Goal: Information Seeking & Learning: Find specific page/section

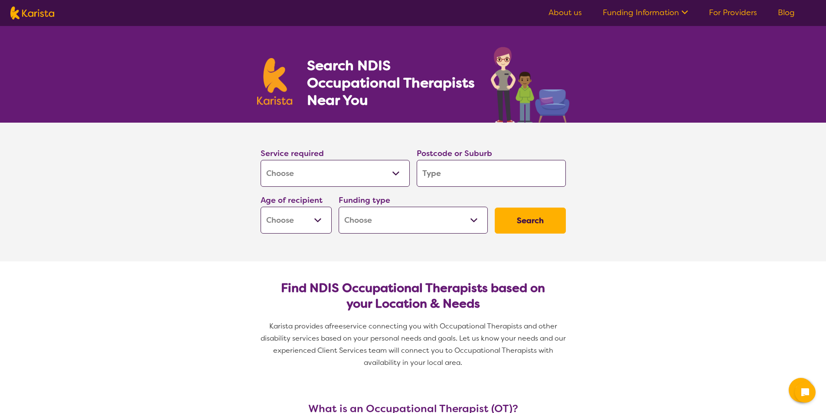
select select "[MEDICAL_DATA]"
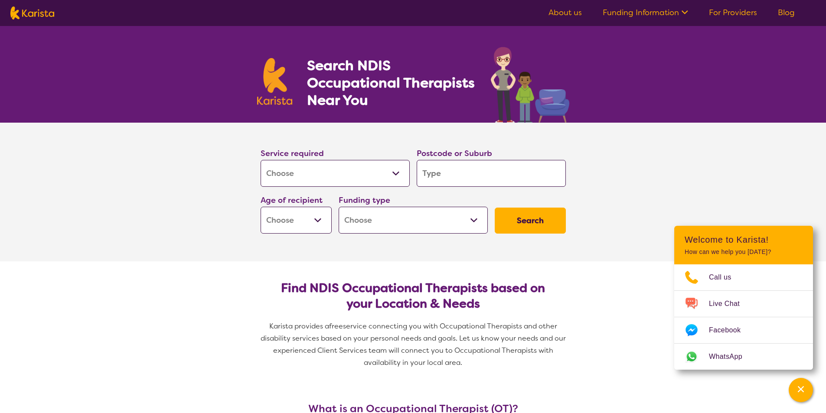
click at [457, 178] on input "search" at bounding box center [491, 173] width 149 height 27
type input "3"
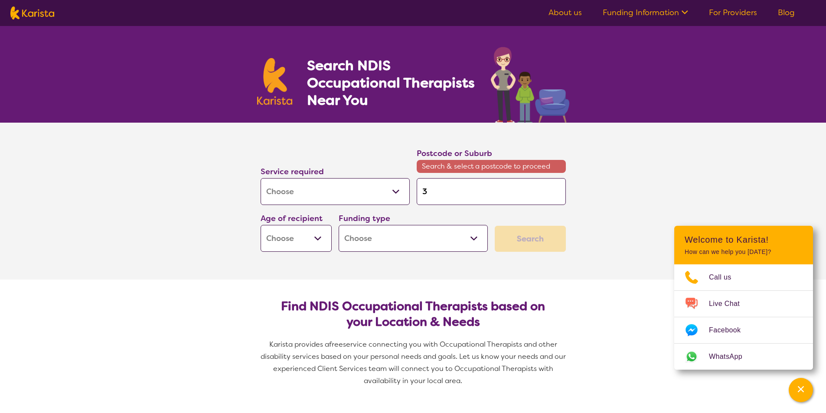
type input "30"
type input "303"
type input "3031"
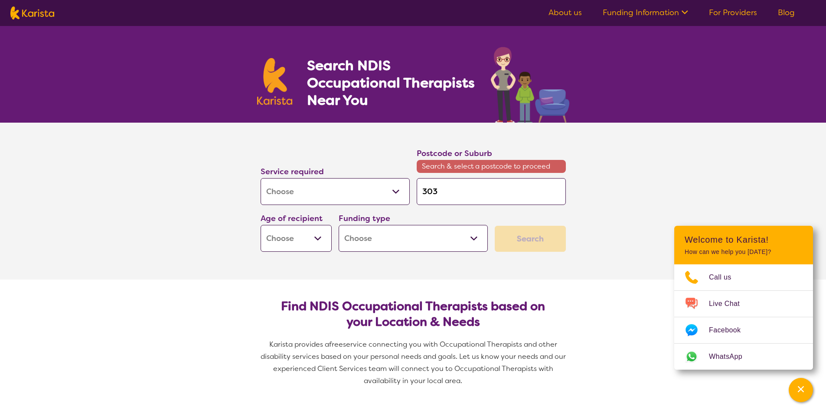
type input "3031"
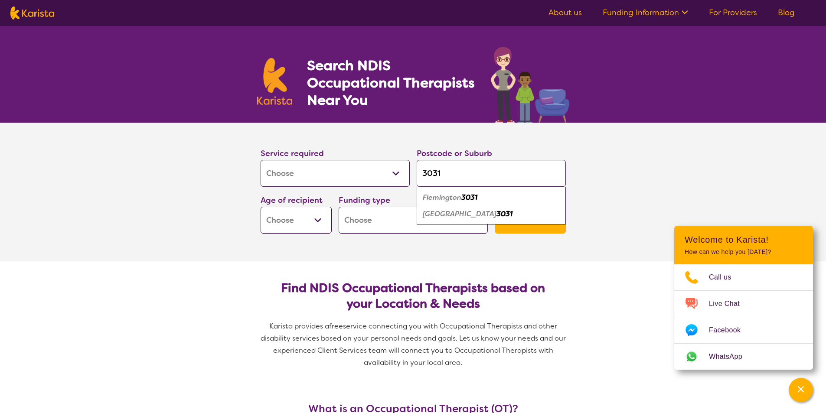
type input "3031"
click at [615, 198] on section "Service required Allied Health Assistant Assessment ([MEDICAL_DATA] or [MEDICAL…" at bounding box center [413, 192] width 826 height 139
click at [547, 223] on button "Search" at bounding box center [530, 221] width 71 height 26
click at [288, 214] on select "Early Childhood - 0 to 9 Child - 10 to 11 Adolescent - 12 to 17 Adult - 18 to 6…" at bounding box center [296, 220] width 71 height 27
select select "CH"
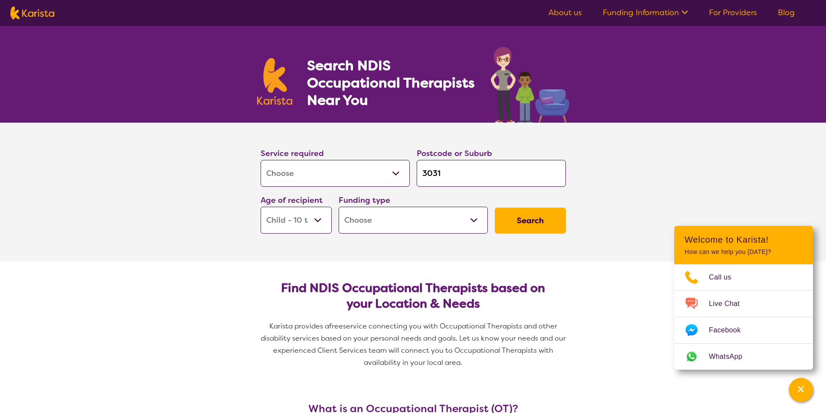
click at [261, 209] on select "Early Childhood - 0 to 9 Child - 10 to 11 Adolescent - 12 to 17 Adult - 18 to 6…" at bounding box center [296, 220] width 71 height 27
select select "CH"
click at [472, 224] on select "Home Care Package (HCP) National Disability Insurance Scheme (NDIS) I don't know" at bounding box center [413, 220] width 149 height 27
select select "NDIS"
click at [339, 209] on select "Home Care Package (HCP) National Disability Insurance Scheme (NDIS) I don't know" at bounding box center [413, 220] width 149 height 27
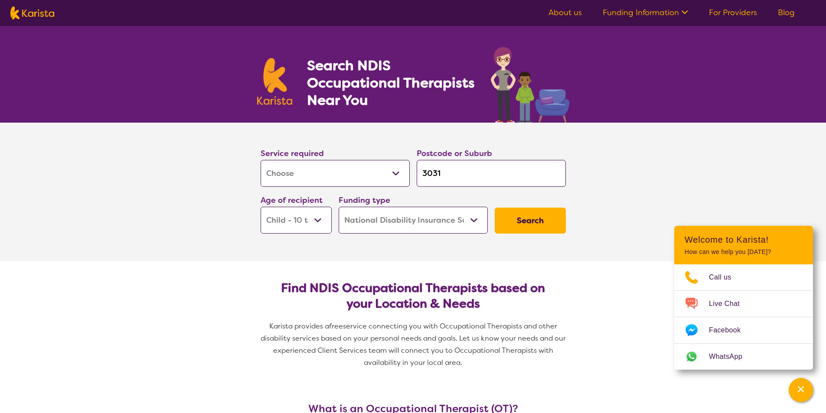
select select "NDIS"
click at [543, 222] on button "Search" at bounding box center [530, 221] width 71 height 26
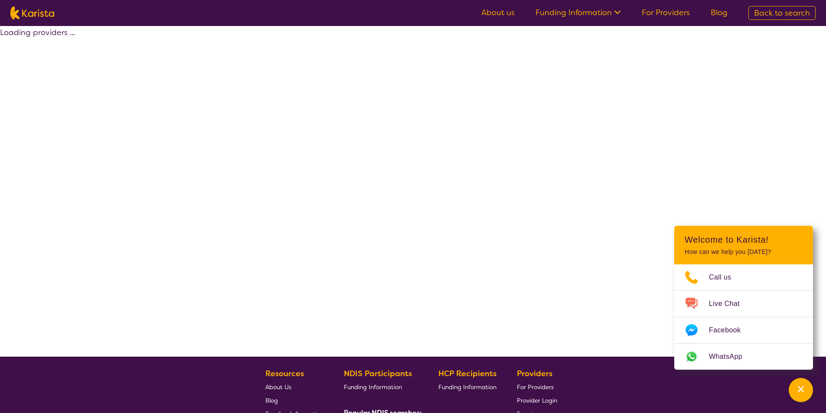
select select "by_score"
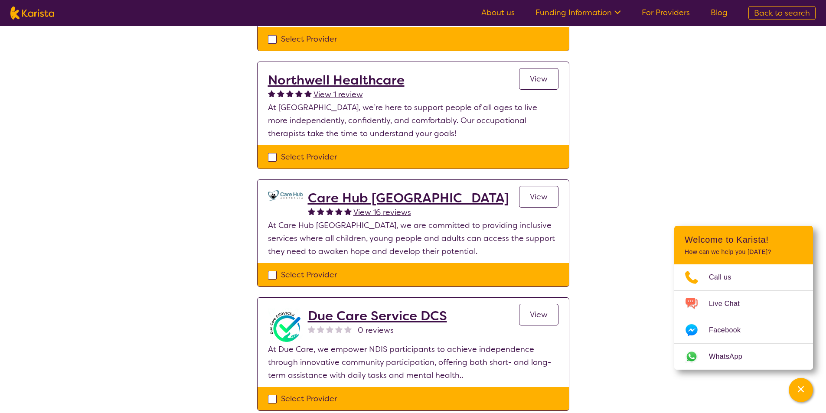
scroll to position [390, 0]
